Goal: Book appointment/travel/reservation

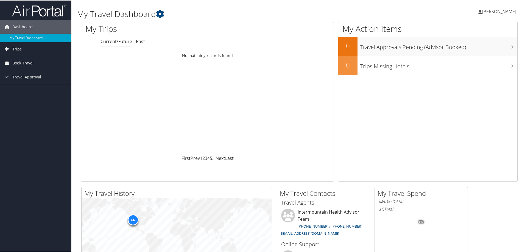
click at [20, 48] on span "Trips" at bounding box center [16, 49] width 9 height 14
click at [20, 58] on link "Current/Future Trips" at bounding box center [35, 59] width 71 height 8
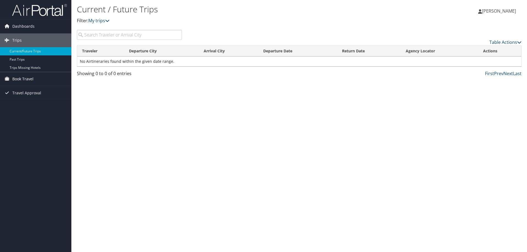
click at [20, 79] on span "Book Travel" at bounding box center [22, 79] width 21 height 14
click at [24, 106] on link "Book/Manage Online Trips" at bounding box center [35, 106] width 71 height 8
